Goal: Information Seeking & Learning: Learn about a topic

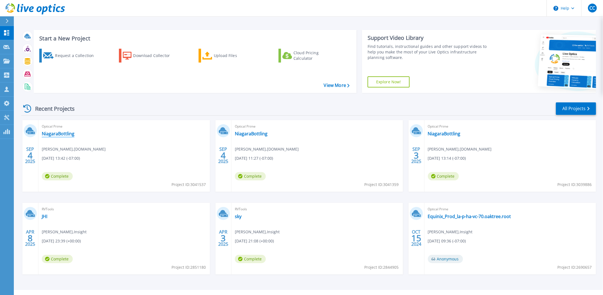
click at [71, 134] on link "NiagaraBottling" at bounding box center [58, 134] width 33 height 6
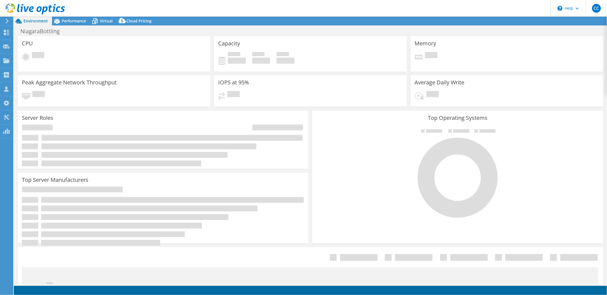
select select "USD"
select select "USWest"
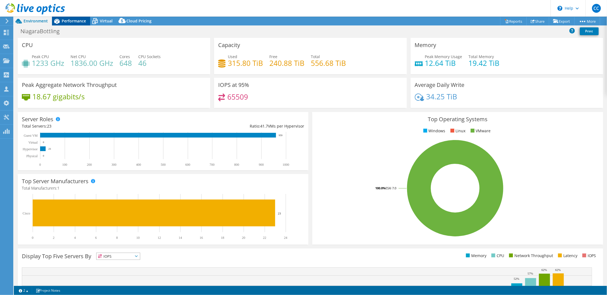
click at [66, 20] on span "Performance" at bounding box center [74, 20] width 24 height 5
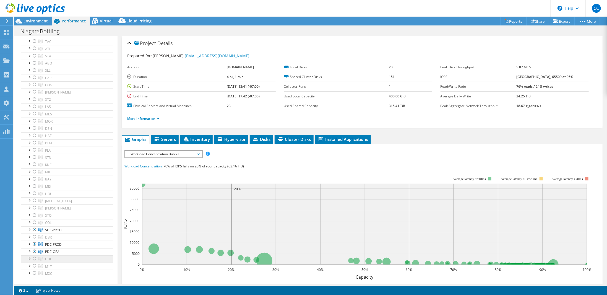
scroll to position [387, 0]
drag, startPoint x: 36, startPoint y: 95, endPoint x: 33, endPoint y: 100, distance: 6.3
click at [36, 94] on div at bounding box center [35, 91] width 6 height 7
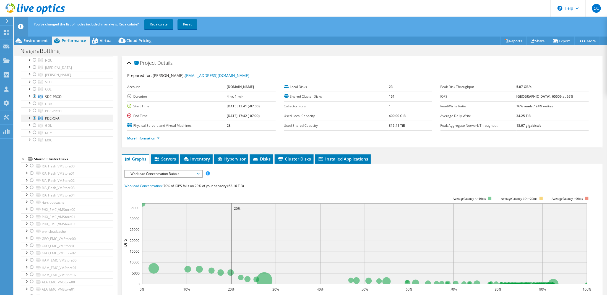
click at [34, 121] on div at bounding box center [35, 118] width 6 height 7
click at [161, 28] on link "Recalculate" at bounding box center [158, 24] width 29 height 10
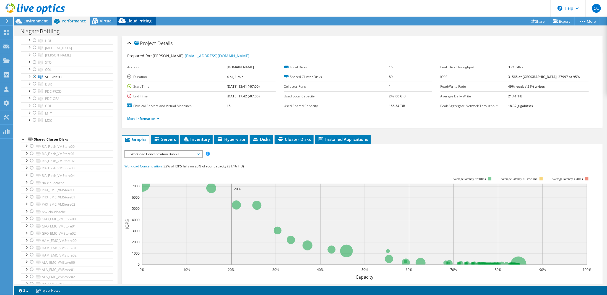
click at [132, 23] on span "Cloud Pricing" at bounding box center [138, 20] width 25 height 5
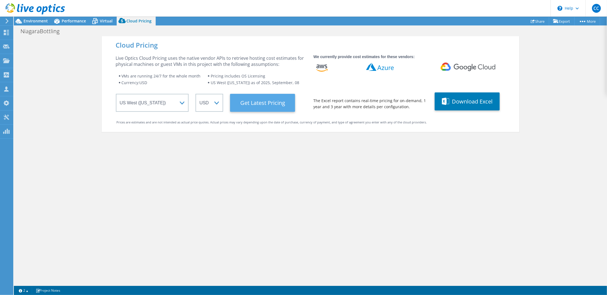
click at [263, 102] on Latest "Get Latest Pricing" at bounding box center [262, 103] width 65 height 18
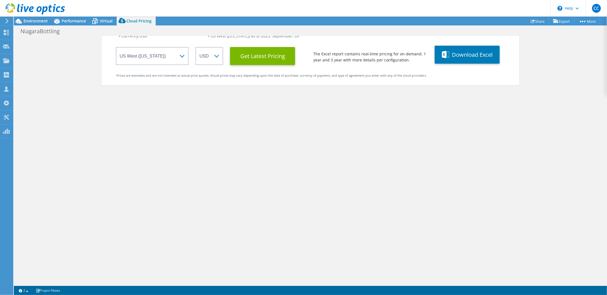
scroll to position [0, 0]
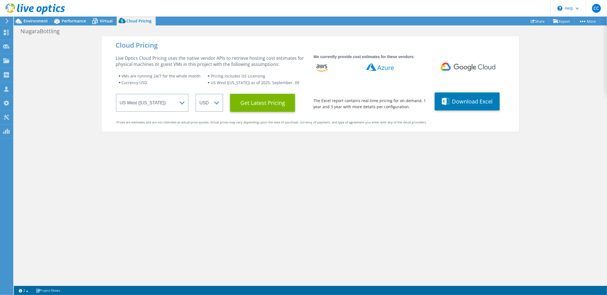
click at [576, 108] on div "Cloud Pricing Live Optics Cloud Pricing uses the native vendor APIs to retrieve…" at bounding box center [310, 183] width 593 height 295
click at [566, 22] on link "Export" at bounding box center [562, 21] width 26 height 9
click at [353, 176] on div "Cloud Pricing Live Optics Cloud Pricing uses the native vendor APIs to retrieve…" at bounding box center [311, 183] width 418 height 295
click at [154, 177] on div "Cloud Pricing Live Optics Cloud Pricing uses the native vendor APIs to retrieve…" at bounding box center [311, 183] width 418 height 295
drag, startPoint x: 149, startPoint y: 169, endPoint x: 52, endPoint y: 131, distance: 104.5
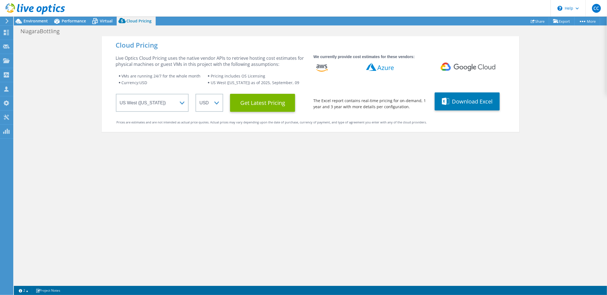
click at [149, 169] on div "Cloud Pricing Live Optics Cloud Pricing uses the native vendor APIs to retrieve…" at bounding box center [311, 183] width 418 height 295
click at [9, 19] on icon at bounding box center [7, 21] width 4 height 5
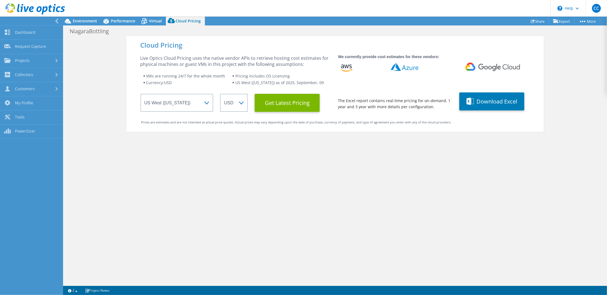
click at [103, 144] on div "Cloud Pricing Live Optics Cloud Pricing uses the native vendor APIs to retrieve…" at bounding box center [335, 183] width 544 height 295
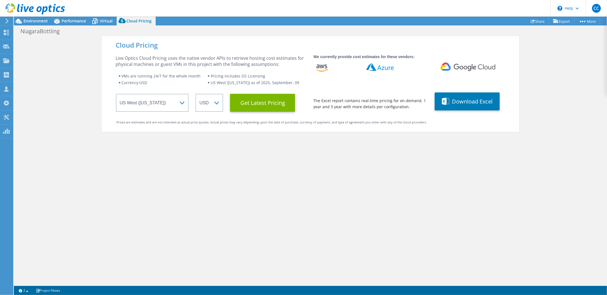
click at [179, 191] on div "Cloud Pricing Live Optics Cloud Pricing uses the native vendor APIs to retrieve…" at bounding box center [311, 183] width 418 height 295
click at [37, 24] on div "Environment" at bounding box center [33, 21] width 38 height 9
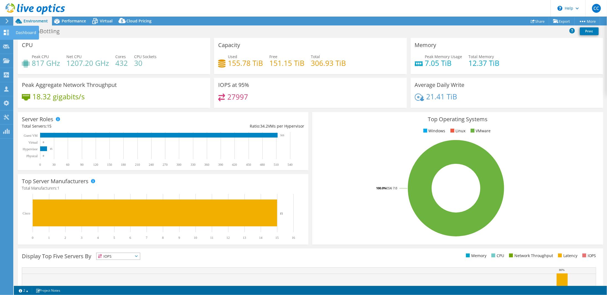
click at [9, 32] on icon at bounding box center [6, 32] width 7 height 5
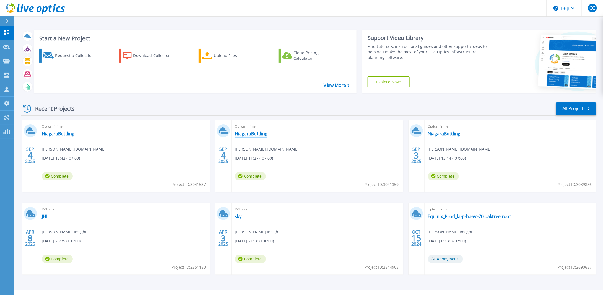
click at [259, 132] on link "NiagaraBottling" at bounding box center [251, 134] width 33 height 6
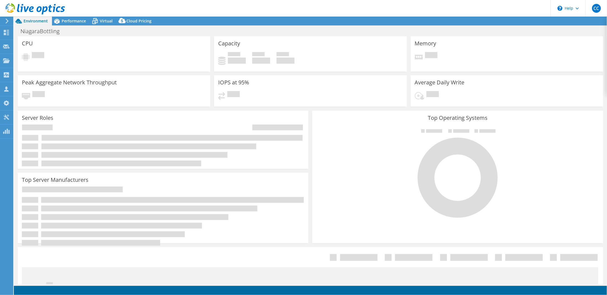
select select "USWest"
select select "USD"
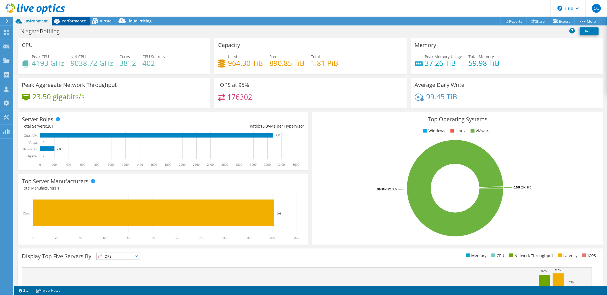
click at [72, 23] on span "Performance" at bounding box center [74, 20] width 24 height 5
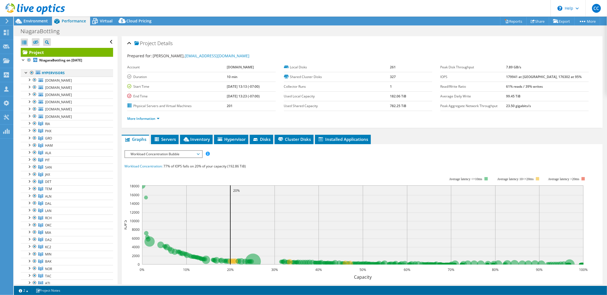
click at [32, 72] on div at bounding box center [32, 72] width 6 height 7
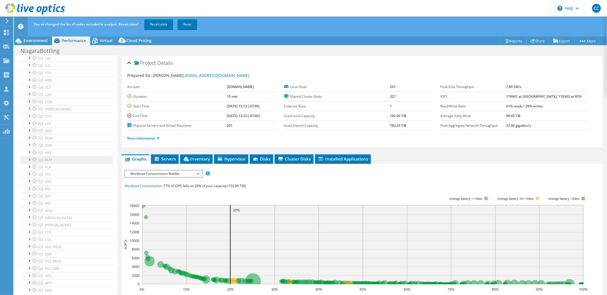
scroll to position [221, 0]
click at [35, 99] on div at bounding box center [35, 95] width 6 height 7
click at [154, 25] on link "Recalculate" at bounding box center [158, 24] width 29 height 10
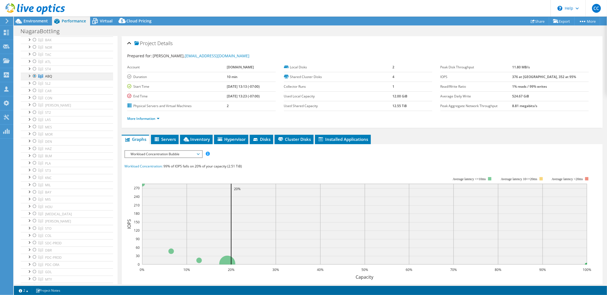
click at [30, 78] on div at bounding box center [29, 76] width 6 height 6
click at [147, 116] on link "More Information" at bounding box center [143, 118] width 32 height 5
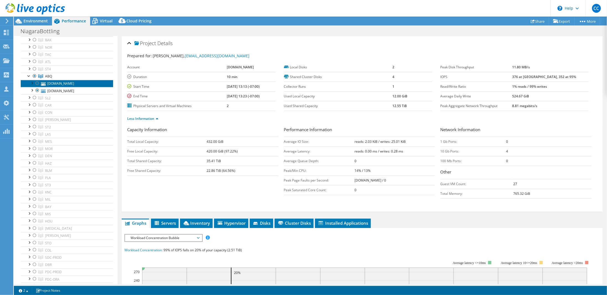
click at [81, 87] on link "[DOMAIN_NAME]" at bounding box center [67, 83] width 92 height 7
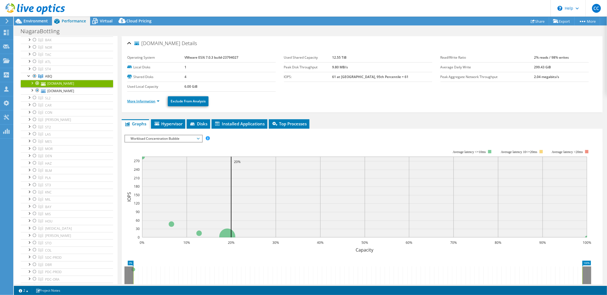
click at [154, 102] on link "More Information" at bounding box center [143, 101] width 32 height 5
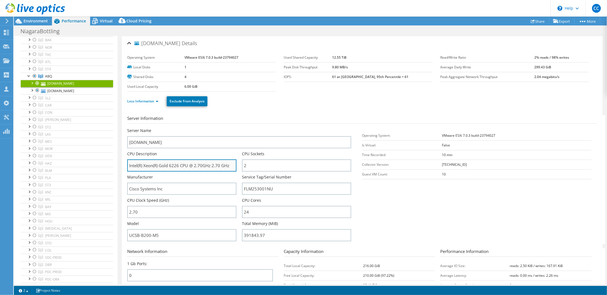
drag, startPoint x: 181, startPoint y: 165, endPoint x: 159, endPoint y: 165, distance: 21.3
click at [159, 165] on input "Intel(R) Xeon(R) Gold 6226 CPU @ 2.70GHz 2.70 GHz" at bounding box center [181, 165] width 109 height 12
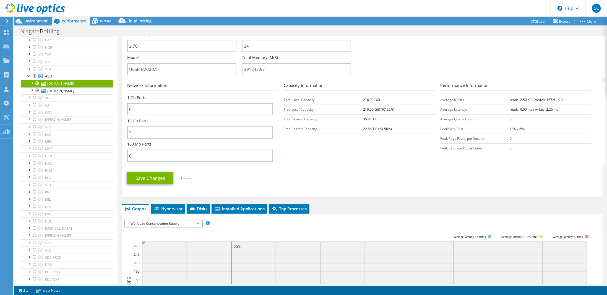
scroll to position [331, 0]
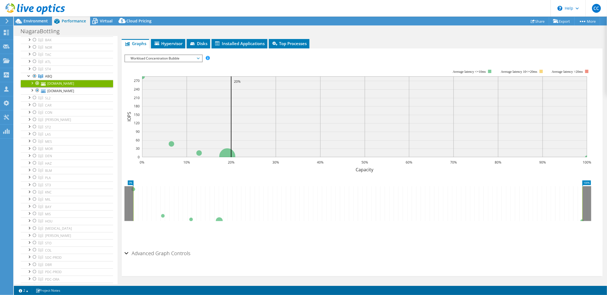
click at [199, 58] on icon at bounding box center [198, 59] width 3 height 2
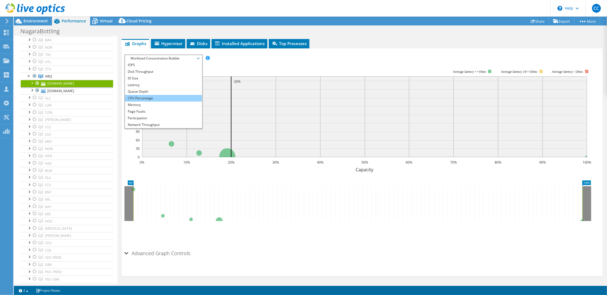
click at [152, 97] on li "CPU Percentage" at bounding box center [163, 98] width 77 height 7
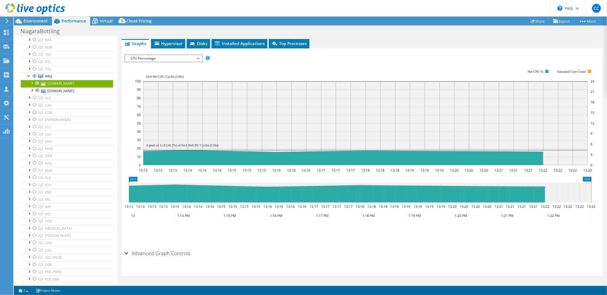
click at [200, 57] on span "CPU Percentage" at bounding box center [163, 58] width 77 height 7
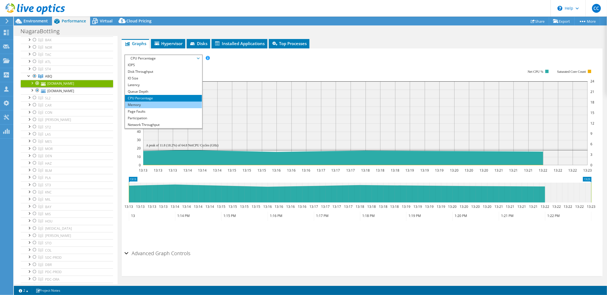
click at [145, 103] on li "Memory" at bounding box center [163, 105] width 77 height 7
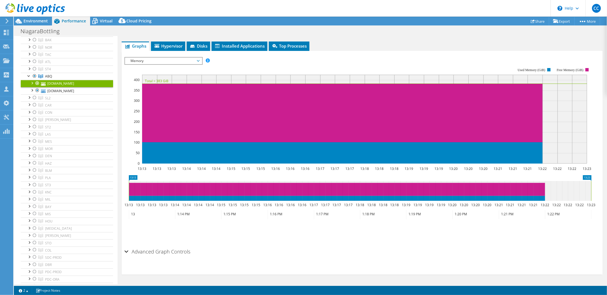
scroll to position [327, 0]
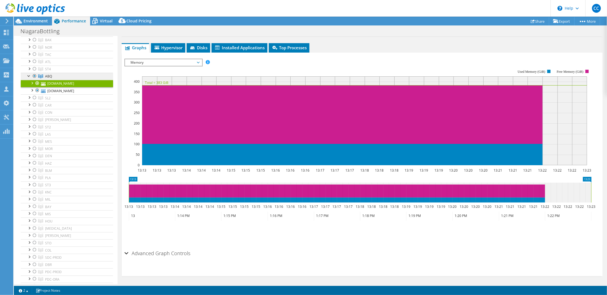
click at [79, 80] on link "ABQ" at bounding box center [67, 76] width 92 height 7
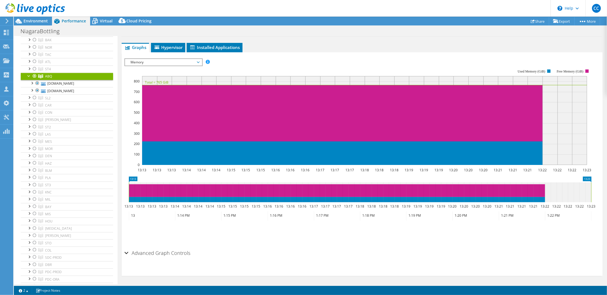
scroll to position [0, 0]
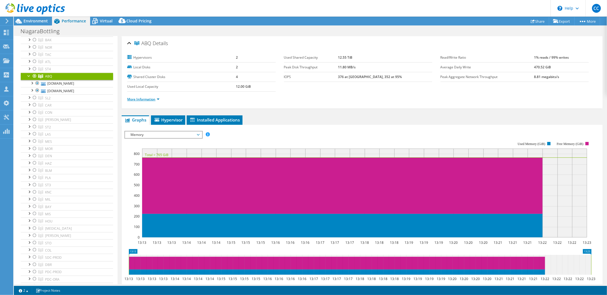
click at [157, 99] on link "More Information" at bounding box center [143, 99] width 32 height 5
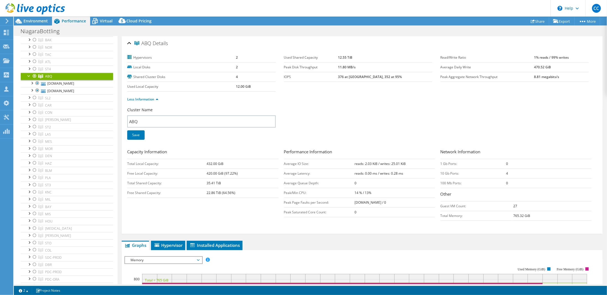
drag, startPoint x: 205, startPoint y: 193, endPoint x: 215, endPoint y: 194, distance: 9.7
click at [215, 194] on tr "Free Shared Capacity: 22.86 TiB (64.56%)" at bounding box center [202, 193] width 151 height 10
click at [228, 180] on td "35.41 TiB" at bounding box center [243, 183] width 72 height 10
drag, startPoint x: 207, startPoint y: 182, endPoint x: 214, endPoint y: 184, distance: 7.2
click at [214, 184] on td "35.41 TiB" at bounding box center [243, 183] width 72 height 10
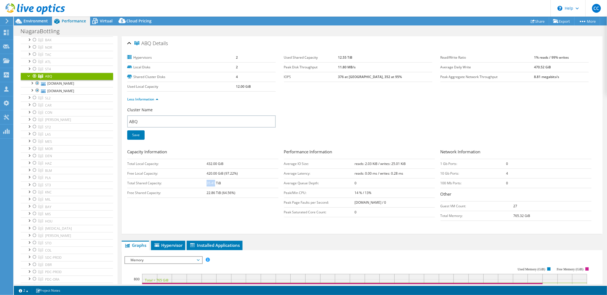
copy b "35.41"
click at [33, 79] on div at bounding box center [35, 76] width 6 height 7
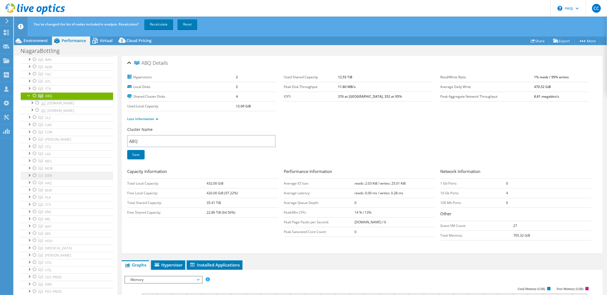
click at [34, 179] on div at bounding box center [35, 175] width 6 height 7
click at [162, 24] on link "Recalculate" at bounding box center [158, 24] width 29 height 10
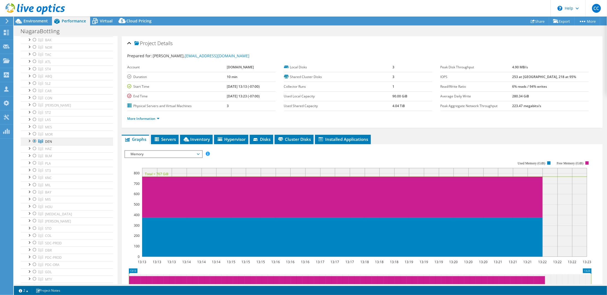
click at [28, 143] on div at bounding box center [29, 141] width 6 height 6
click at [158, 117] on link "More Information" at bounding box center [143, 118] width 32 height 5
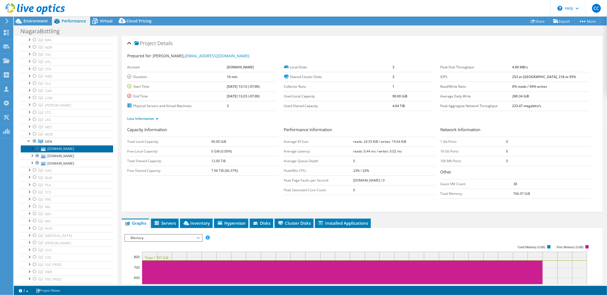
click at [87, 152] on link "[DOMAIN_NAME]" at bounding box center [67, 148] width 92 height 7
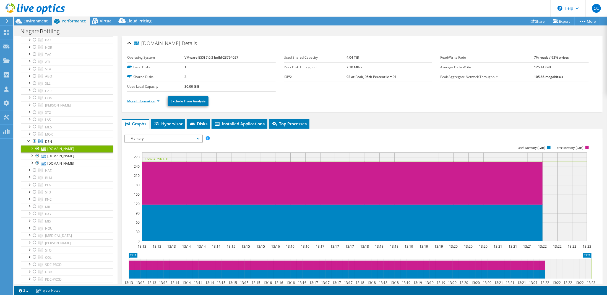
click at [160, 99] on link "More Information" at bounding box center [143, 101] width 32 height 5
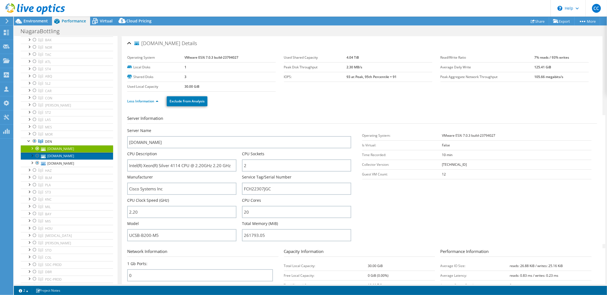
click at [74, 160] on link "[DOMAIN_NAME]" at bounding box center [67, 155] width 92 height 7
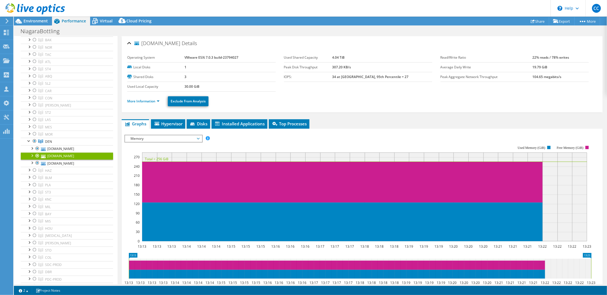
click at [160, 102] on li "More Information" at bounding box center [145, 101] width 36 height 6
click at [159, 99] on link "More Information" at bounding box center [143, 101] width 32 height 5
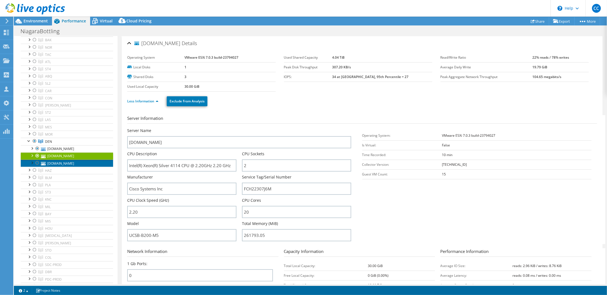
click at [60, 167] on link "[DOMAIN_NAME]" at bounding box center [67, 163] width 92 height 7
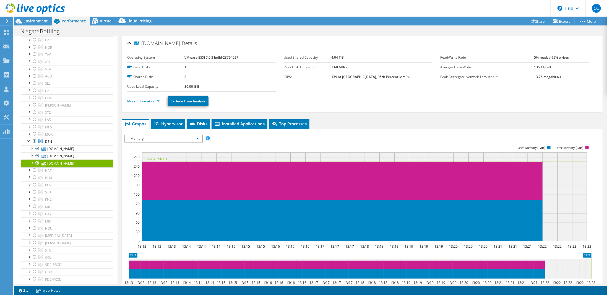
click at [160, 102] on li "More Information" at bounding box center [145, 101] width 36 height 6
click at [158, 99] on link "More Information" at bounding box center [143, 101] width 32 height 5
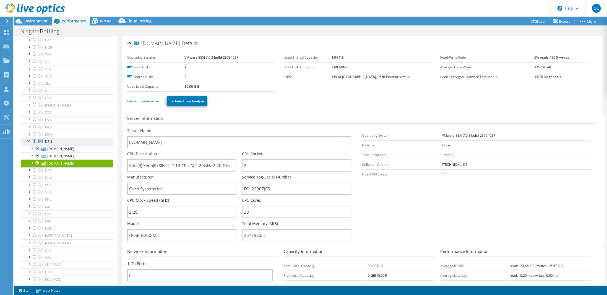
click at [52, 145] on link "DEN" at bounding box center [67, 141] width 92 height 7
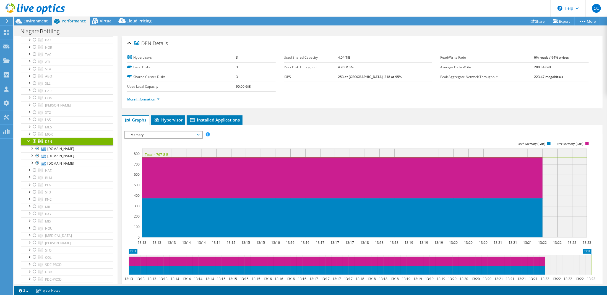
click at [157, 97] on link "More Information" at bounding box center [143, 99] width 32 height 5
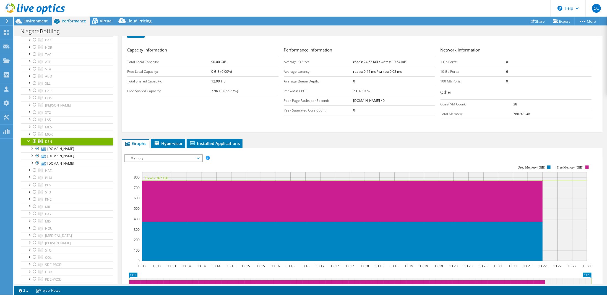
scroll to position [111, 0]
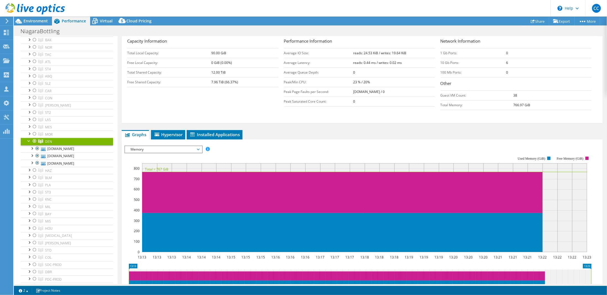
click at [197, 148] on span "Memory" at bounding box center [163, 149] width 77 height 7
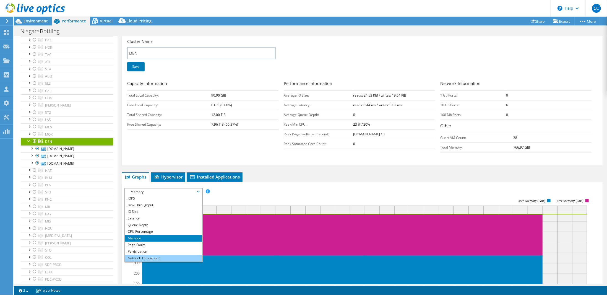
scroll to position [55, 0]
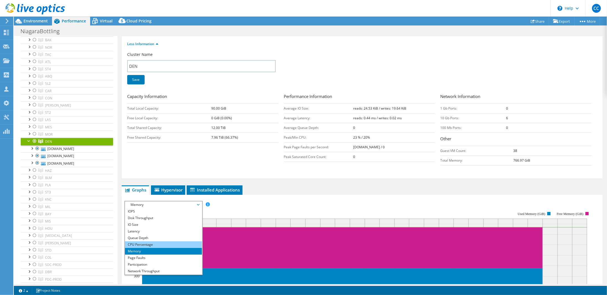
click at [152, 241] on li "CPU Percentage" at bounding box center [163, 244] width 77 height 7
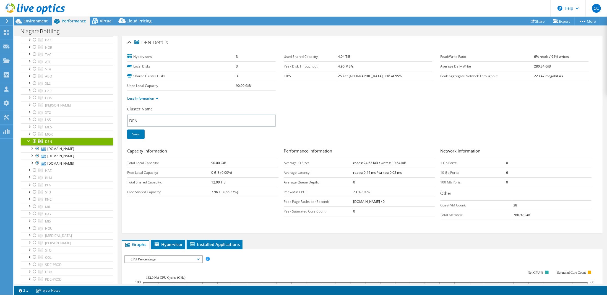
scroll to position [0, 0]
click at [365, 107] on div "Cluster Name DEN Save" at bounding box center [362, 127] width 470 height 40
click at [34, 144] on div at bounding box center [35, 141] width 6 height 7
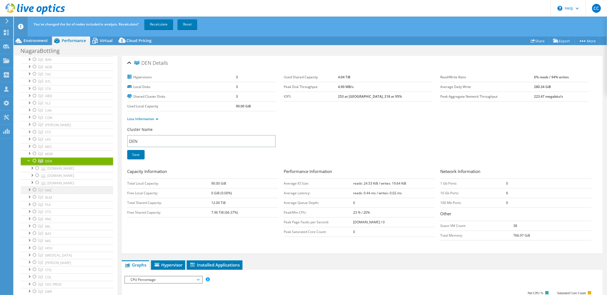
click at [33, 193] on div at bounding box center [35, 189] width 6 height 7
click at [159, 23] on link "Recalculate" at bounding box center [158, 24] width 29 height 10
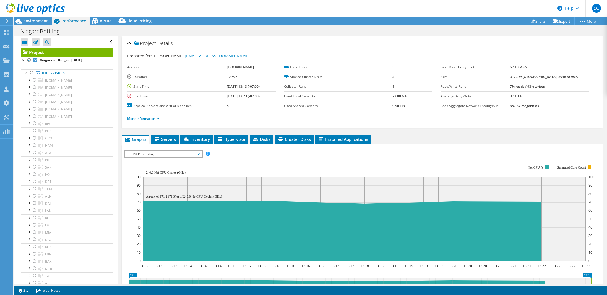
select select "USWest"
select select "USD"
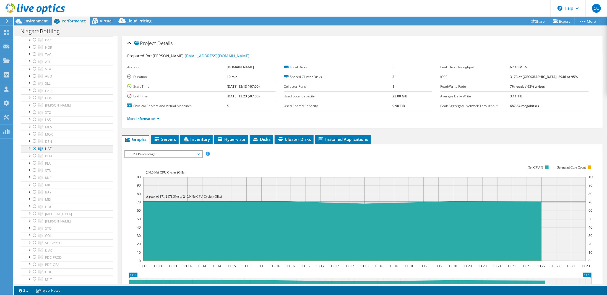
click at [28, 151] on div at bounding box center [29, 148] width 6 height 6
click at [161, 117] on li "More Information" at bounding box center [145, 119] width 36 height 6
click at [160, 118] on li "More Information" at bounding box center [145, 119] width 36 height 6
click at [158, 119] on link "More Information" at bounding box center [143, 118] width 32 height 5
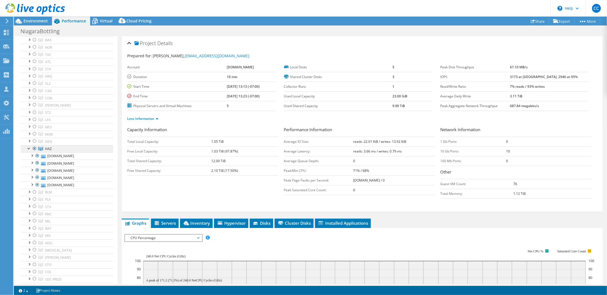
click at [48, 151] on span "HAZ" at bounding box center [48, 148] width 7 height 5
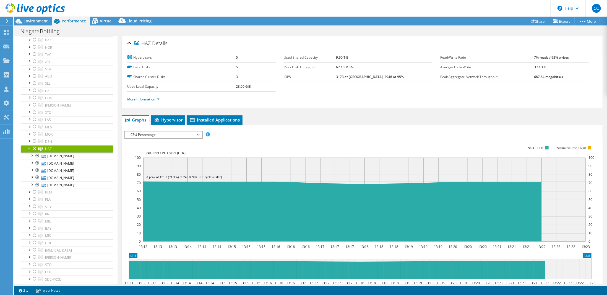
click at [197, 134] on span "CPU Percentage" at bounding box center [163, 134] width 71 height 7
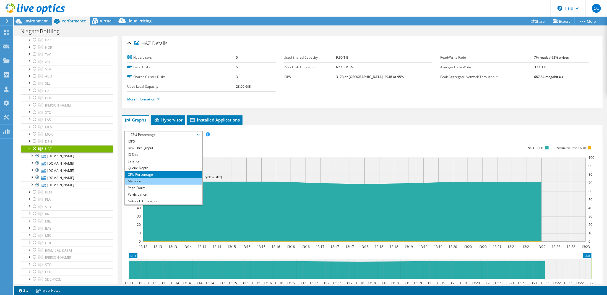
click at [137, 181] on li "Memory" at bounding box center [163, 181] width 77 height 7
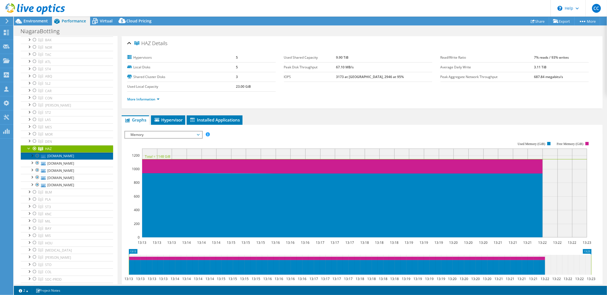
click at [65, 160] on link "[DOMAIN_NAME]" at bounding box center [67, 155] width 92 height 7
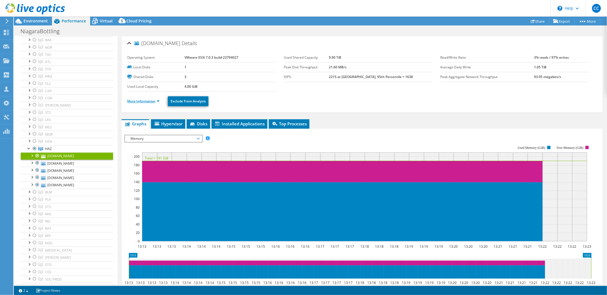
click at [155, 101] on link "More Information" at bounding box center [143, 101] width 32 height 5
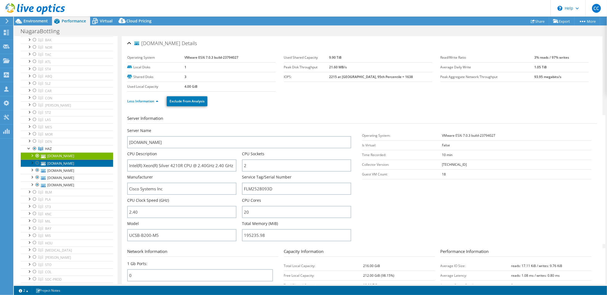
click at [65, 167] on link "[DOMAIN_NAME]" at bounding box center [67, 163] width 92 height 7
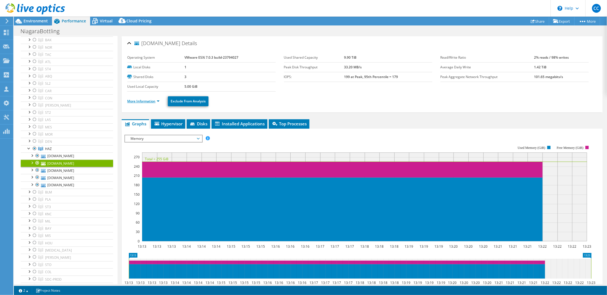
click at [149, 100] on link "More Information" at bounding box center [143, 101] width 32 height 5
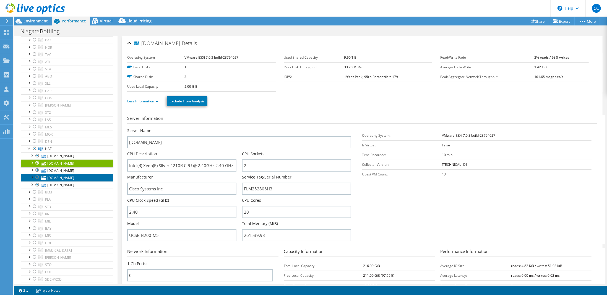
click at [66, 179] on link "[DOMAIN_NAME]" at bounding box center [67, 177] width 92 height 7
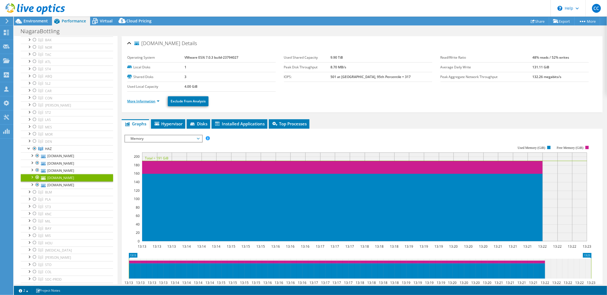
click at [158, 101] on link "More Information" at bounding box center [143, 101] width 32 height 5
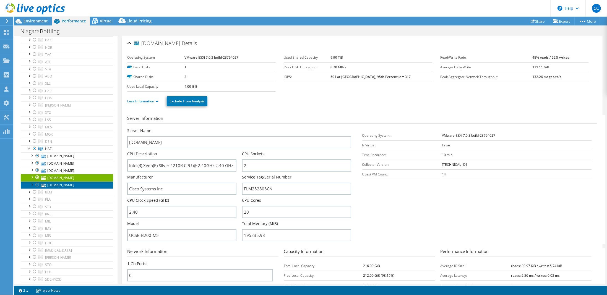
click at [63, 189] on link "[DOMAIN_NAME]" at bounding box center [67, 184] width 92 height 7
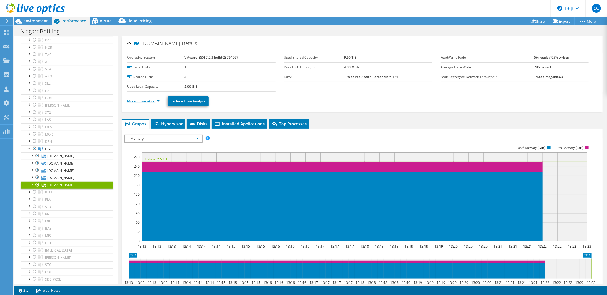
click at [155, 102] on link "More Information" at bounding box center [143, 101] width 32 height 5
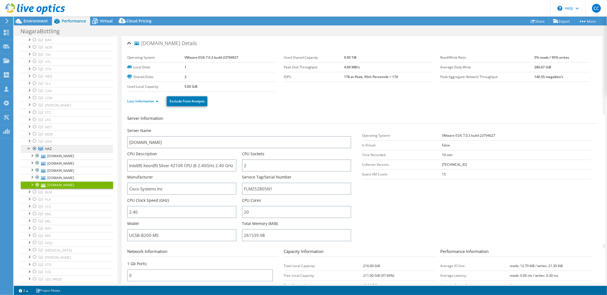
click at [43, 151] on icon at bounding box center [40, 149] width 5 height 4
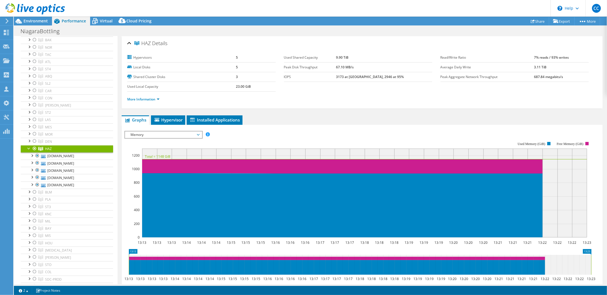
click at [183, 134] on span "Memory" at bounding box center [163, 134] width 71 height 7
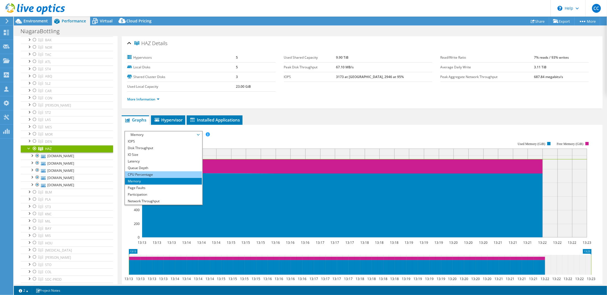
click at [159, 172] on li "CPU Percentage" at bounding box center [163, 174] width 77 height 7
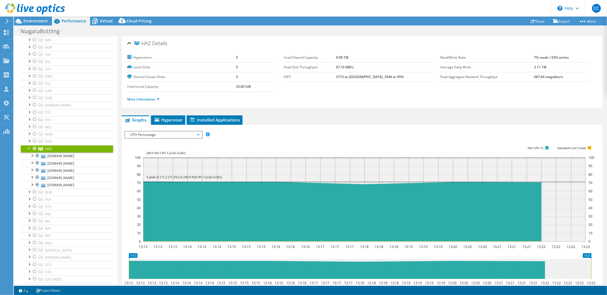
click at [400, 8] on header "CC Channel Partner Corey Carroz ccarroz@insight.com Insight My Profile Log Out …" at bounding box center [303, 8] width 607 height 17
click at [35, 152] on div at bounding box center [35, 148] width 6 height 7
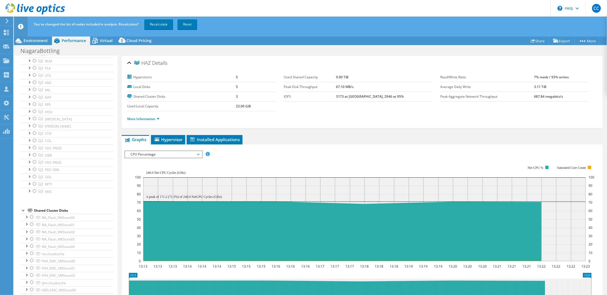
scroll to position [360, 0]
click at [33, 176] on div at bounding box center [35, 174] width 6 height 7
click at [168, 25] on link "Recalculate" at bounding box center [158, 24] width 29 height 10
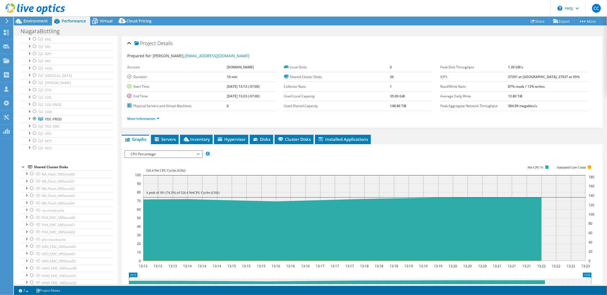
click at [201, 154] on span "CPU Percentage" at bounding box center [163, 154] width 77 height 7
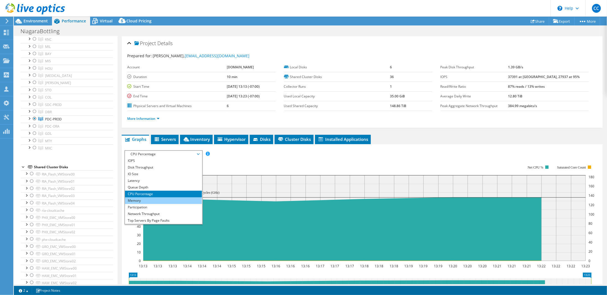
click at [156, 199] on li "Memory" at bounding box center [163, 200] width 77 height 7
